Goal: Find specific page/section: Find specific page/section

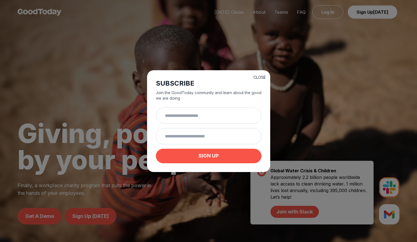
click at [255, 75] on button "CLOSE" at bounding box center [259, 77] width 12 height 5
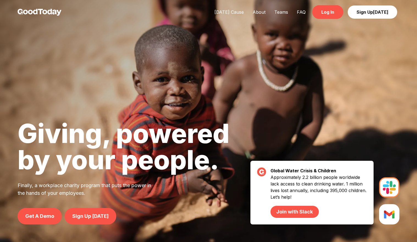
click at [326, 13] on link "Log In" at bounding box center [327, 12] width 31 height 14
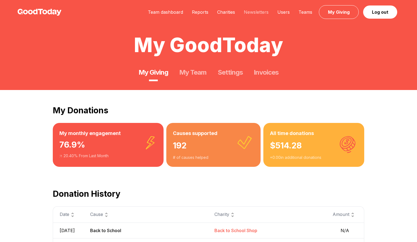
click at [256, 12] on link "Newsletters" at bounding box center [255, 11] width 33 height 5
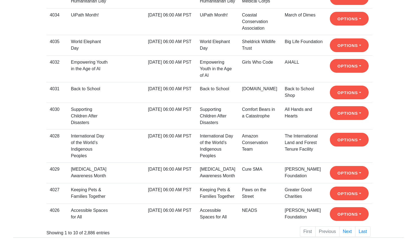
scroll to position [141, 0]
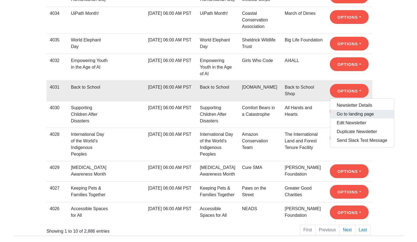
click at [341, 113] on link "Go to landing page" at bounding box center [362, 114] width 64 height 9
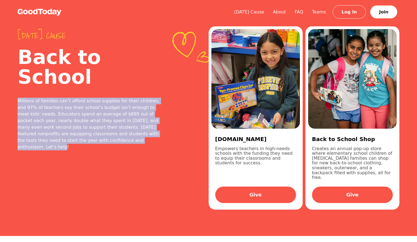
drag, startPoint x: 106, startPoint y: 122, endPoint x: 17, endPoint y: 80, distance: 98.6
click at [17, 80] on div "Today's cause Back to School Millions of families can’t afford school supplies …" at bounding box center [208, 118] width 417 height 236
copy div "Millions of families can’t afford school supplies for their children, and 97% o…"
